Goal: Task Accomplishment & Management: Complete application form

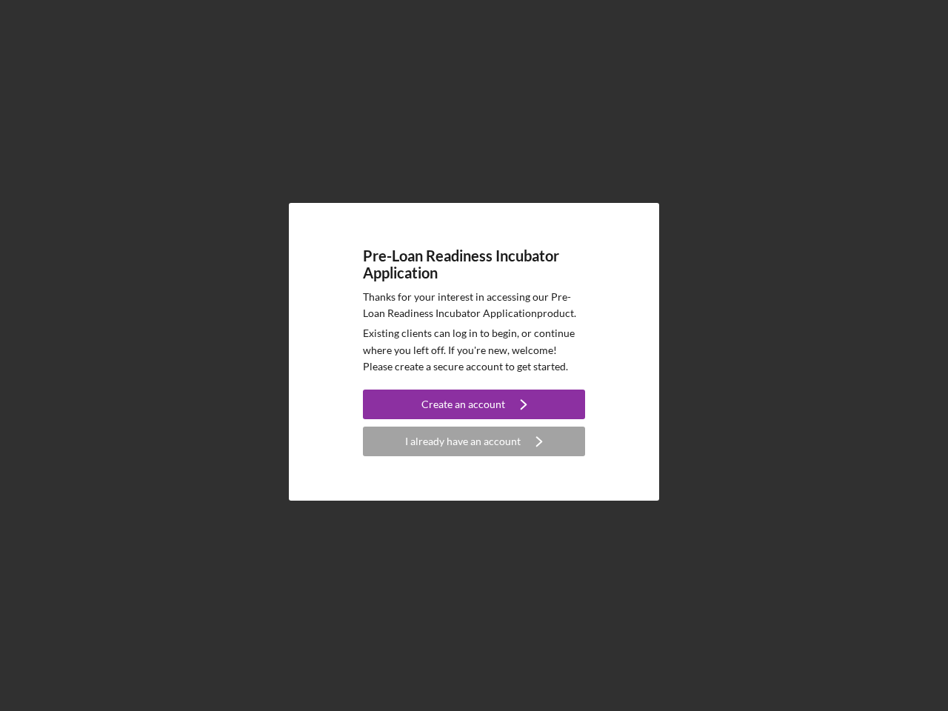
click at [474, 356] on p "Existing clients can log in to begin, or continue where you left off. If you're…" at bounding box center [474, 350] width 222 height 50
click at [474, 404] on div "Create an account" at bounding box center [463, 405] width 84 height 30
